Goal: Task Accomplishment & Management: Complete application form

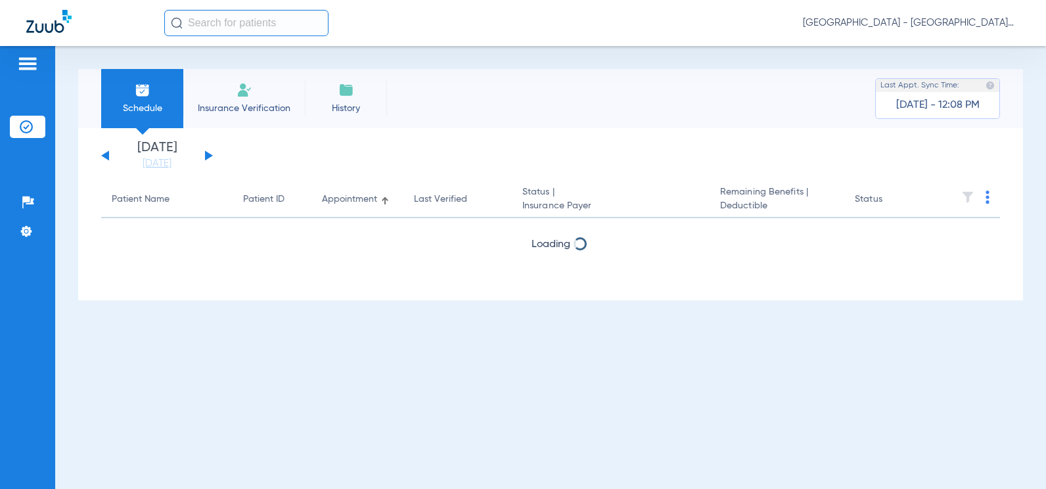
click at [247, 102] on span "Insurance Verification" at bounding box center [244, 108] width 102 height 13
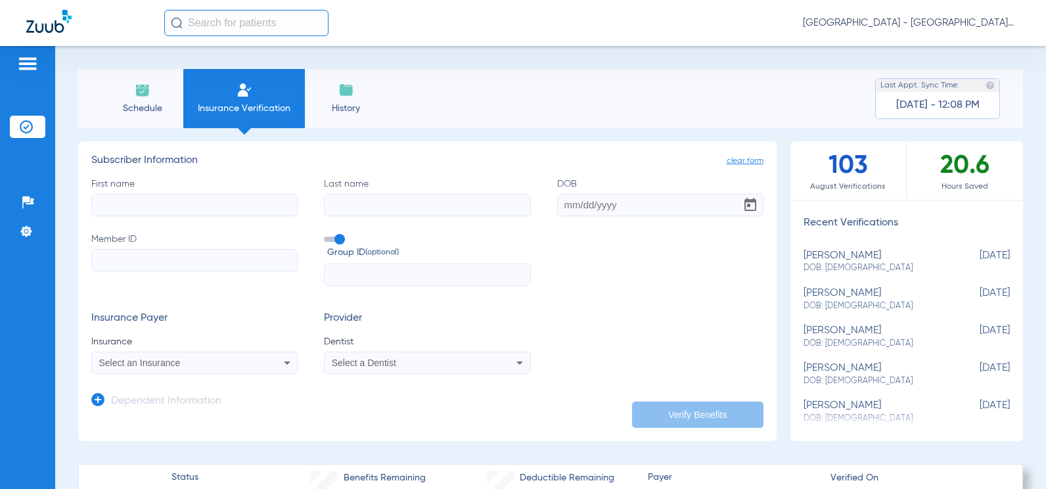
click at [180, 198] on input "First name" at bounding box center [194, 205] width 206 height 22
type input "jama"
type input "[PERSON_NAME]"
paste input "[DATE]"
type input "[DATE]"
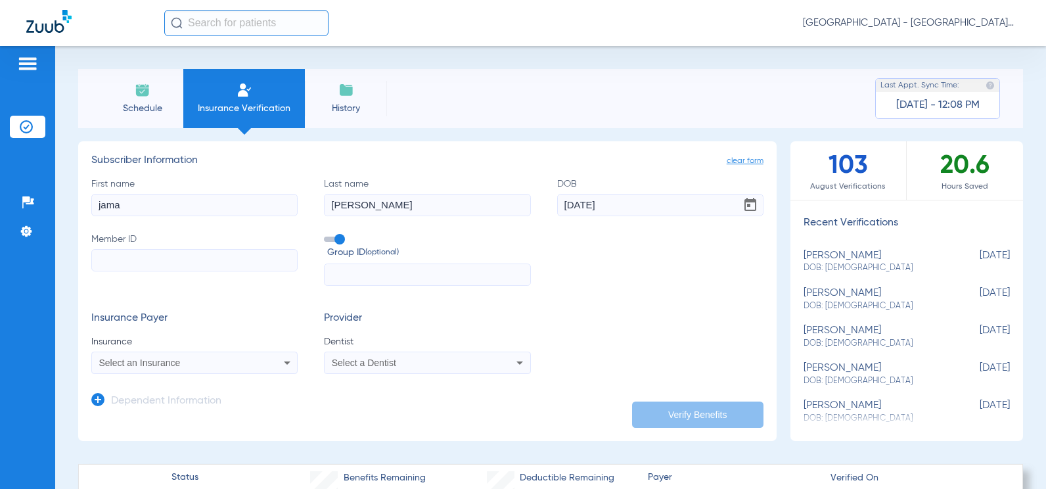
click at [154, 265] on input "Member ID" at bounding box center [194, 260] width 206 height 22
type input "3022735426"
click at [177, 363] on span "Select an Insurance" at bounding box center [139, 362] width 81 height 11
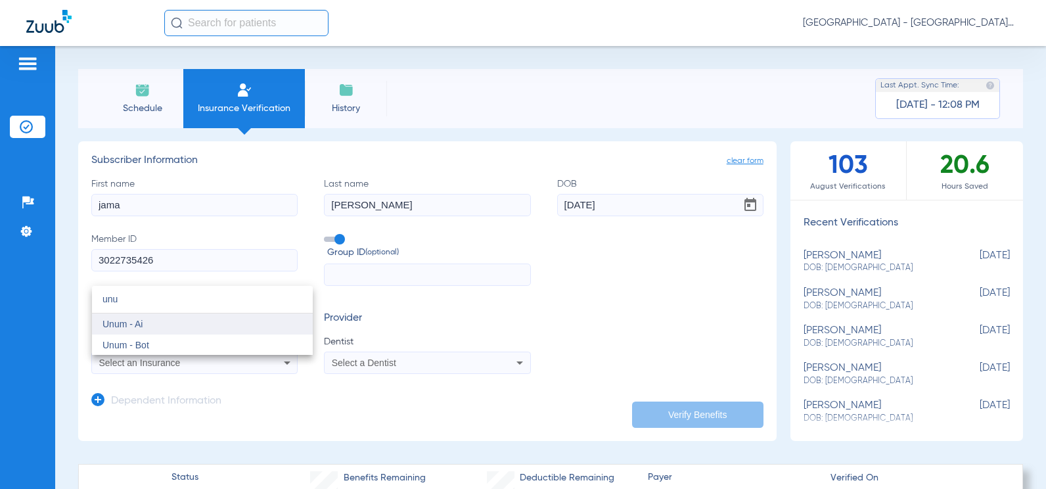
type input "unu"
click at [168, 319] on mat-option "Unum - Ai" at bounding box center [202, 323] width 221 height 21
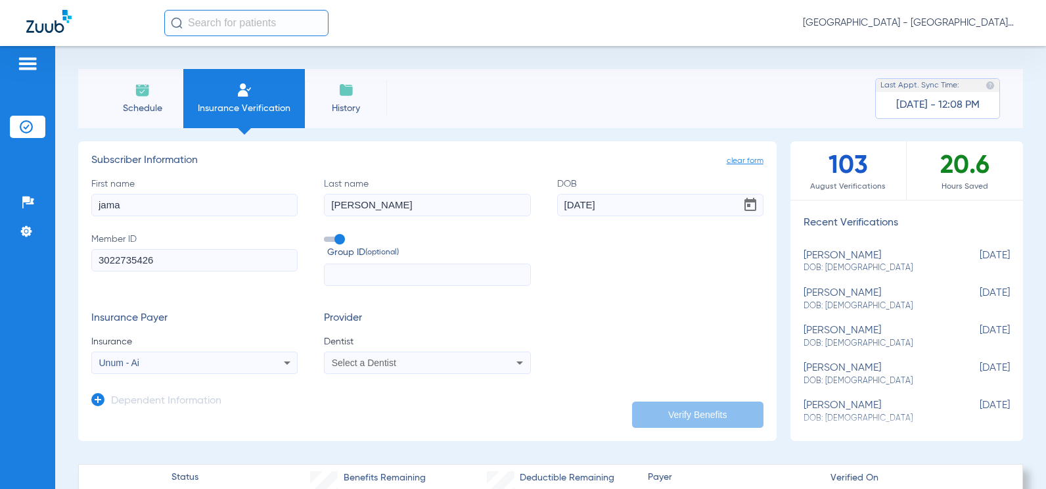
click at [372, 360] on span "Select a Dentist" at bounding box center [364, 362] width 64 height 11
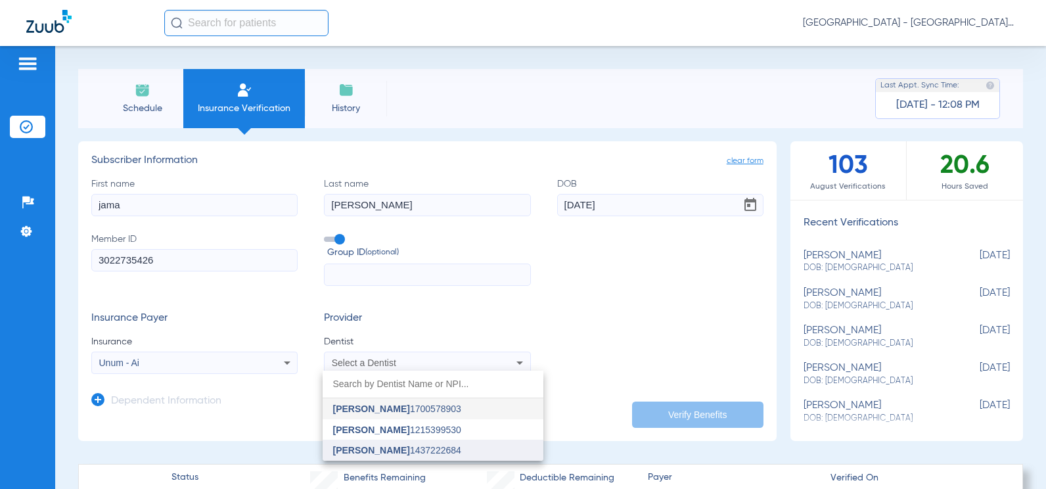
click at [406, 446] on span "[PERSON_NAME] 1437222684" at bounding box center [397, 449] width 128 height 9
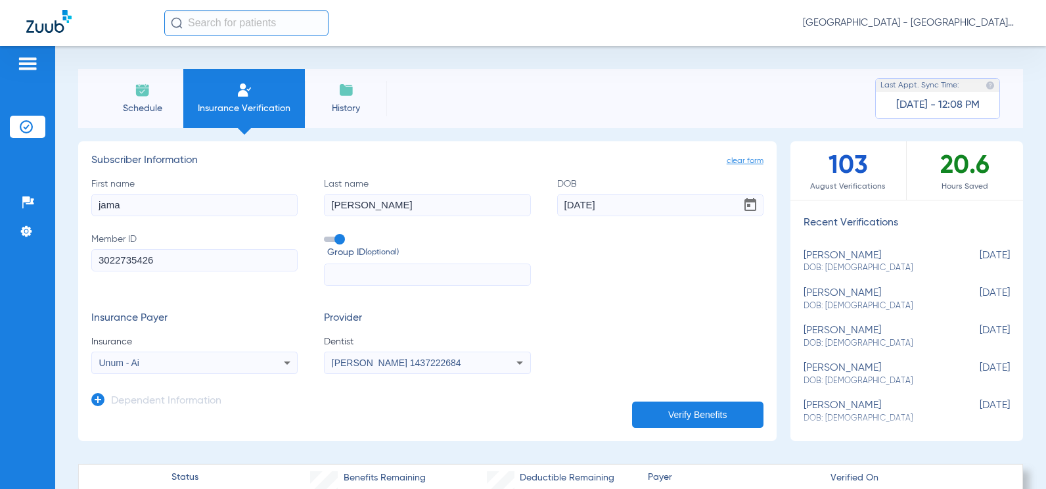
click at [713, 414] on button "Verify Benefits" at bounding box center [697, 414] width 131 height 26
click at [663, 407] on button "Verify Benefits" at bounding box center [697, 414] width 131 height 26
